Goal: Task Accomplishment & Management: Manage account settings

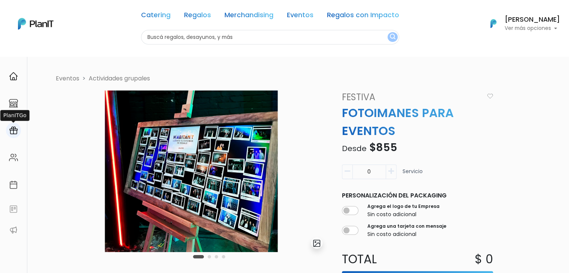
click at [13, 136] on div at bounding box center [13, 130] width 15 height 15
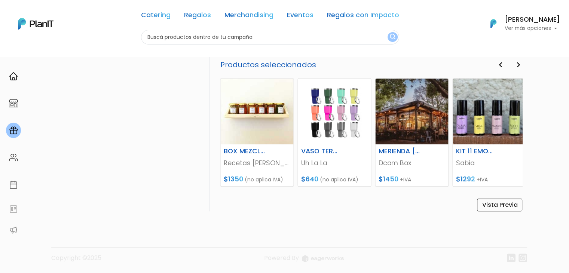
scroll to position [421, 0]
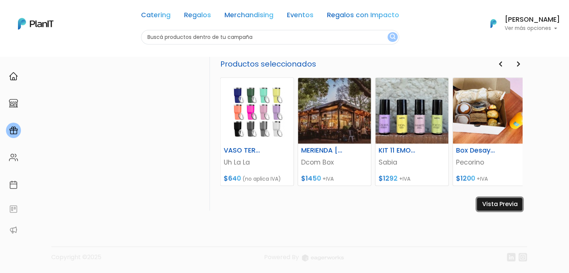
click at [498, 206] on link "Vista Previa" at bounding box center [499, 204] width 45 height 13
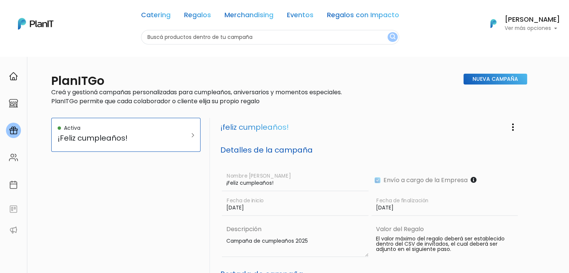
scroll to position [0, 0]
click at [510, 129] on img "button" at bounding box center [512, 127] width 9 height 9
click at [488, 150] on link "Editar Campaña" at bounding box center [489, 149] width 68 height 16
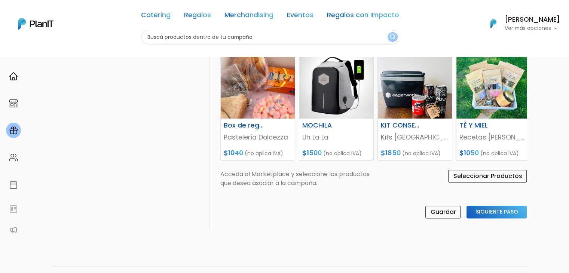
scroll to position [336, 0]
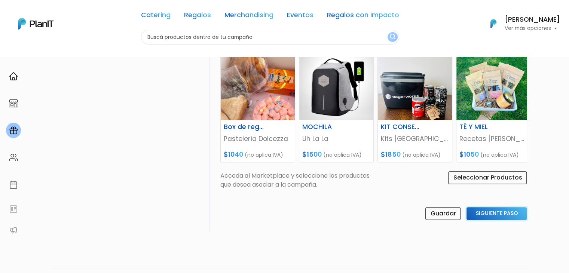
click at [485, 214] on input "Siguiente Paso" at bounding box center [497, 213] width 60 height 13
select select "birth_date"
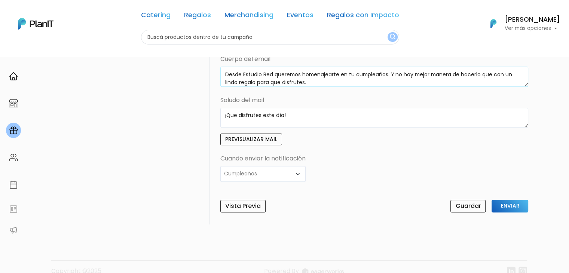
scroll to position [333, 0]
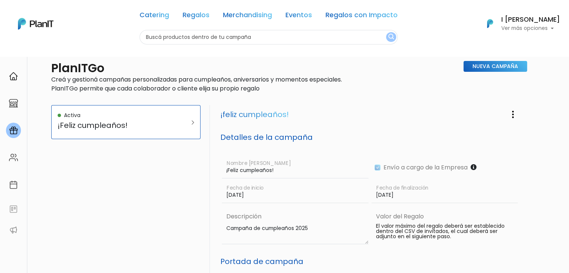
scroll to position [10, 0]
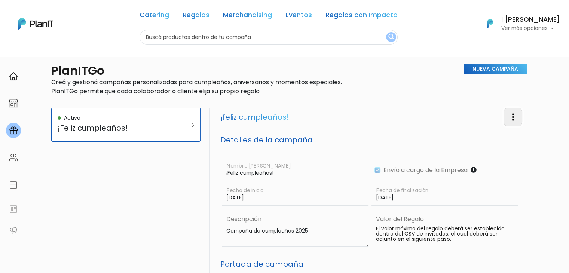
click at [509, 117] on img "button" at bounding box center [512, 117] width 9 height 9
click at [492, 134] on link "Editar Campaña" at bounding box center [489, 138] width 68 height 16
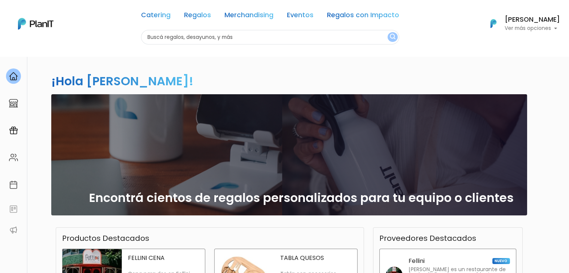
click at [511, 21] on h6 "[PERSON_NAME]" at bounding box center [532, 19] width 55 height 7
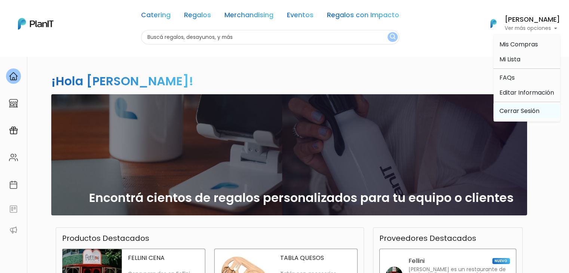
click at [514, 106] on link "Cerrar Sesión" at bounding box center [526, 111] width 67 height 15
